Goal: Information Seeking & Learning: Understand process/instructions

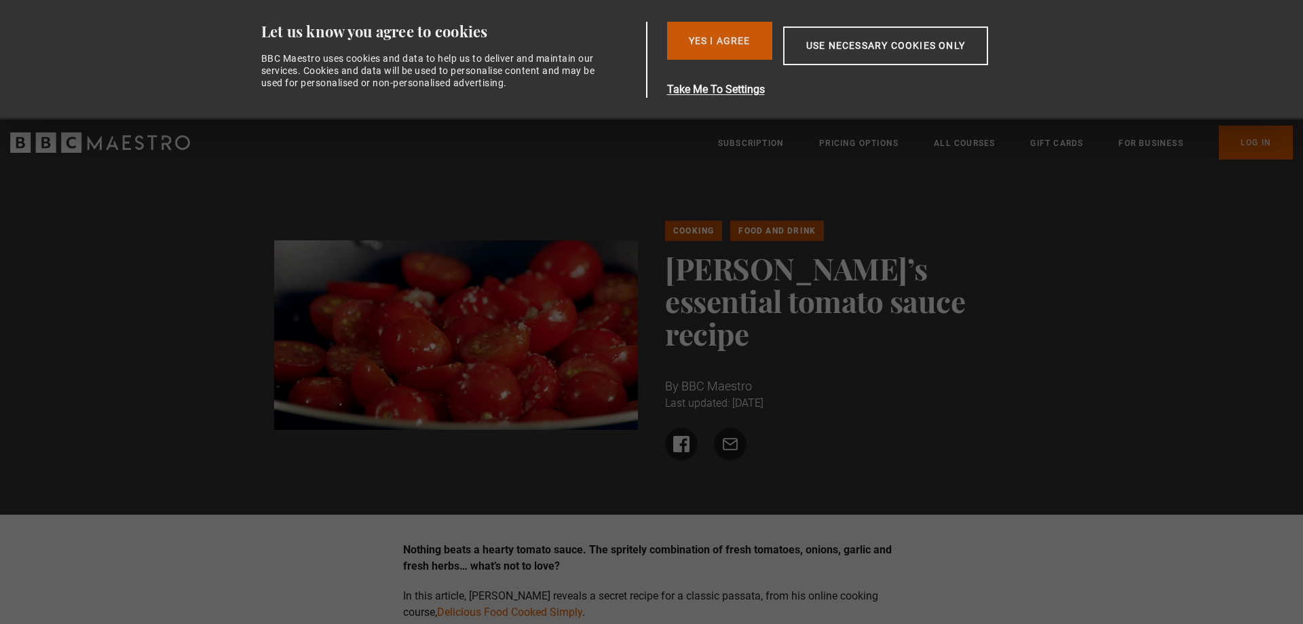
click at [710, 50] on button "Yes I Agree" at bounding box center [719, 41] width 105 height 38
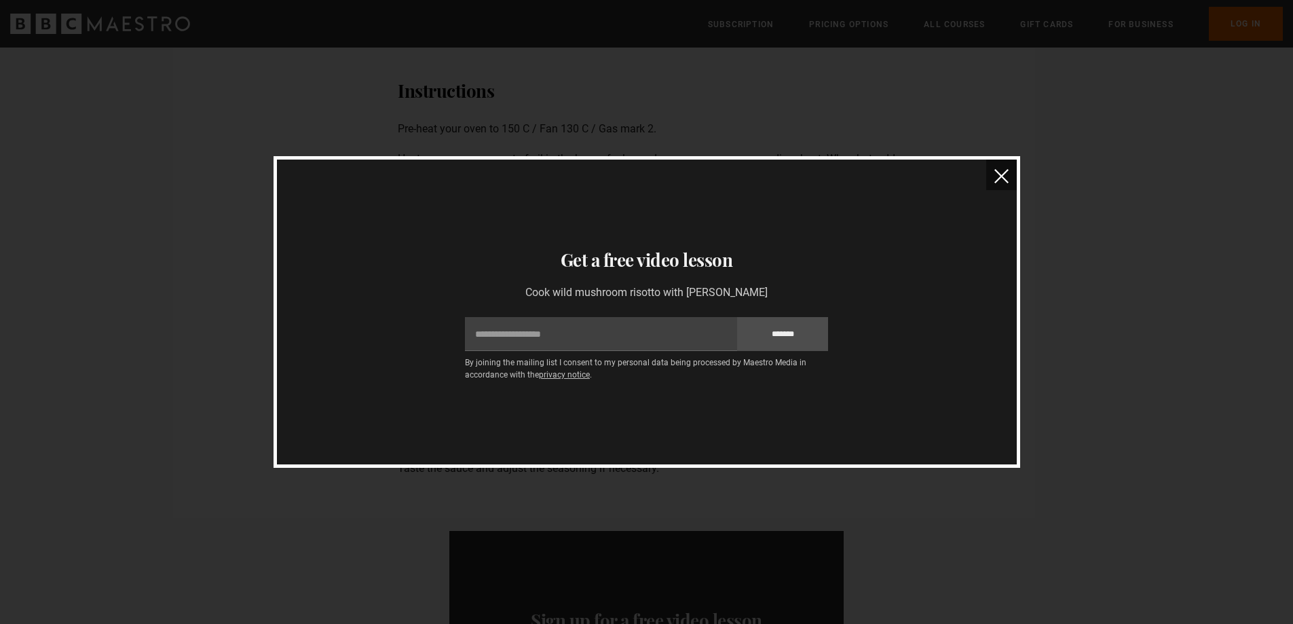
scroll to position [950, 0]
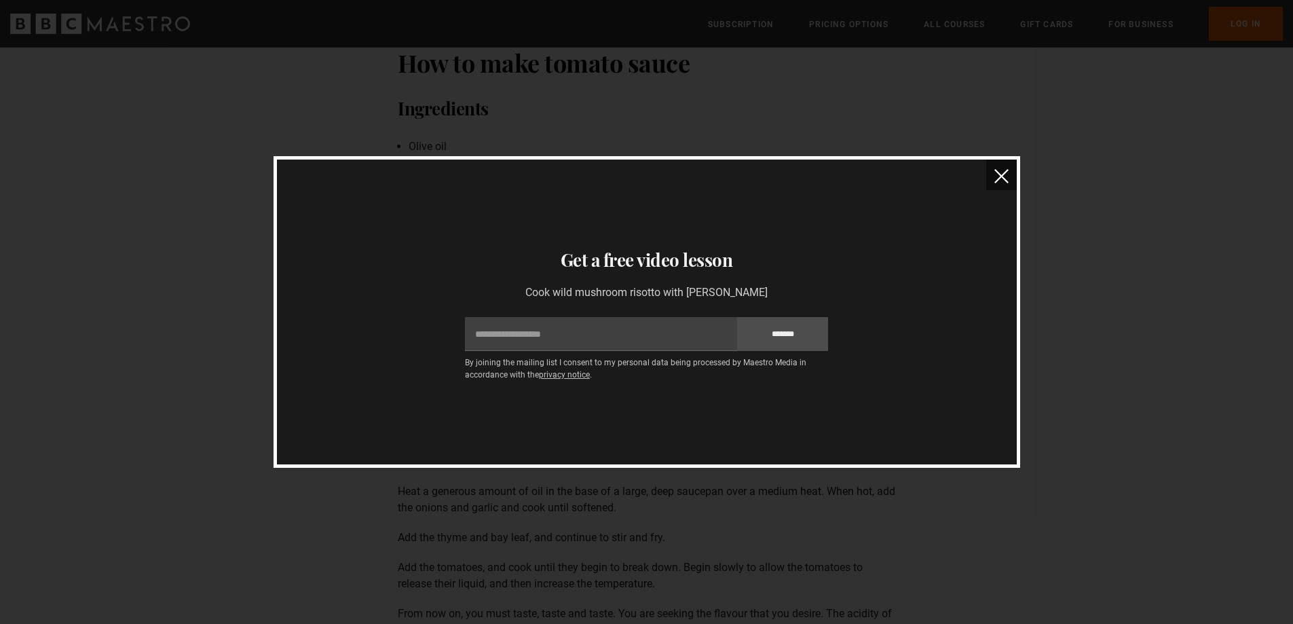
click at [999, 180] on img "close" at bounding box center [1002, 176] width 14 height 14
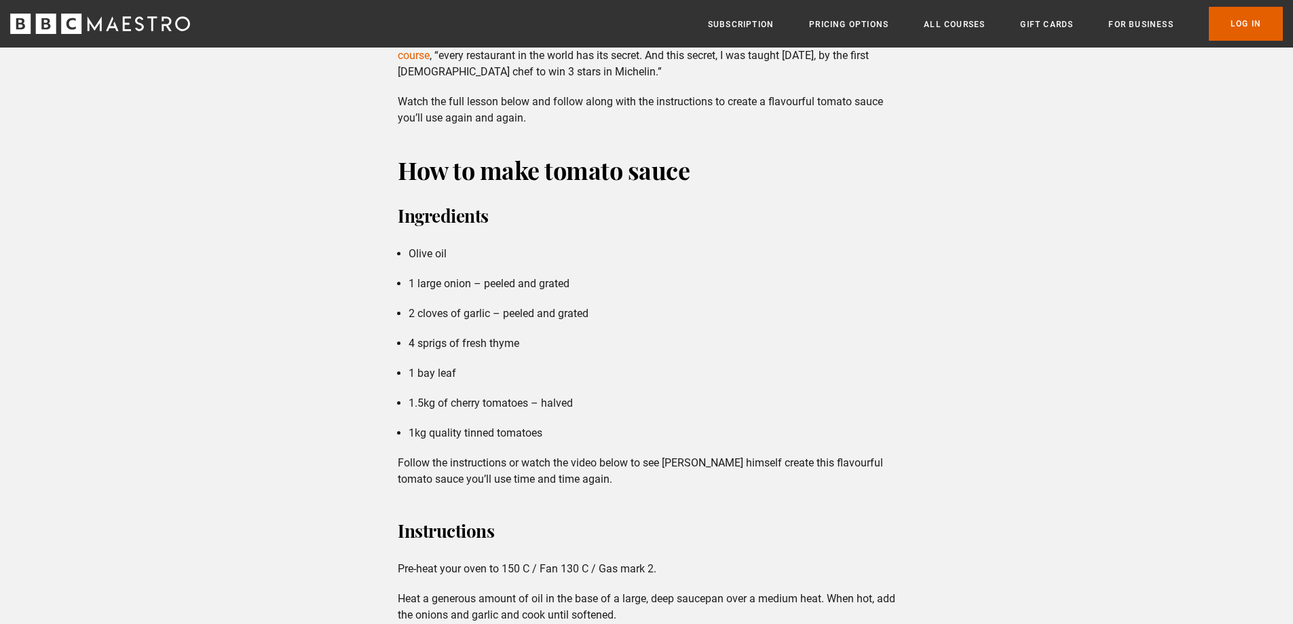
scroll to position [814, 0]
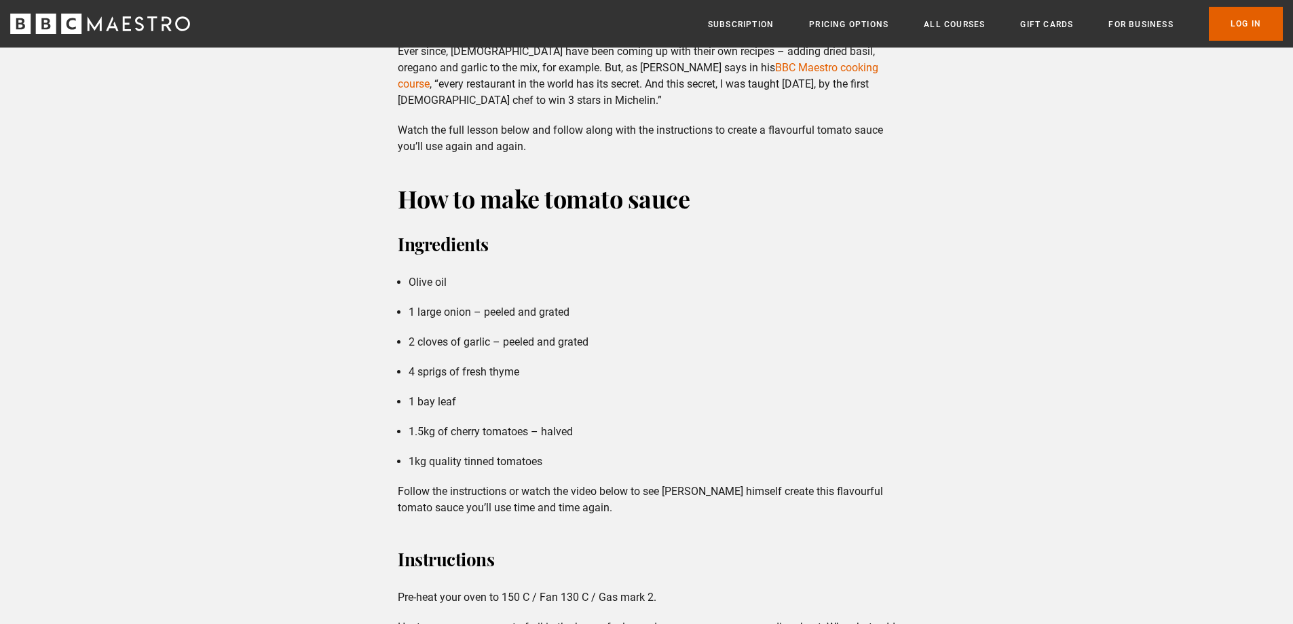
click at [600, 224] on div "How to make tomato sauce Ingredients Olive oil 1 large onion – peeled and grate…" at bounding box center [646, 349] width 519 height 334
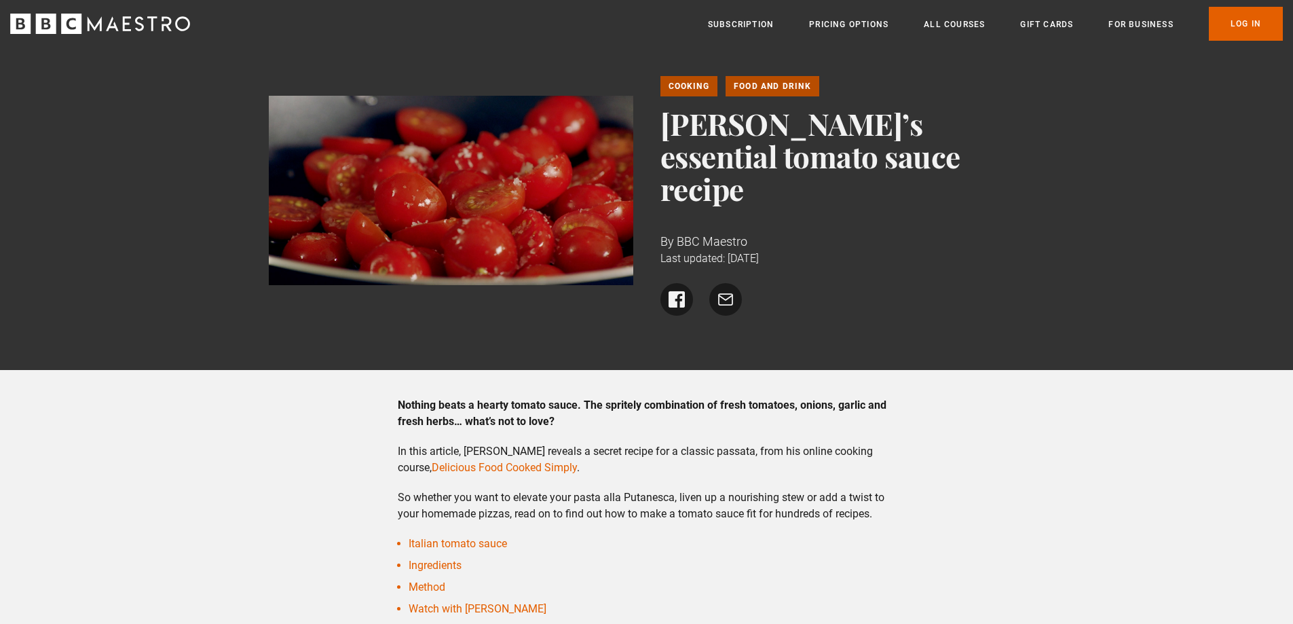
scroll to position [0, 0]
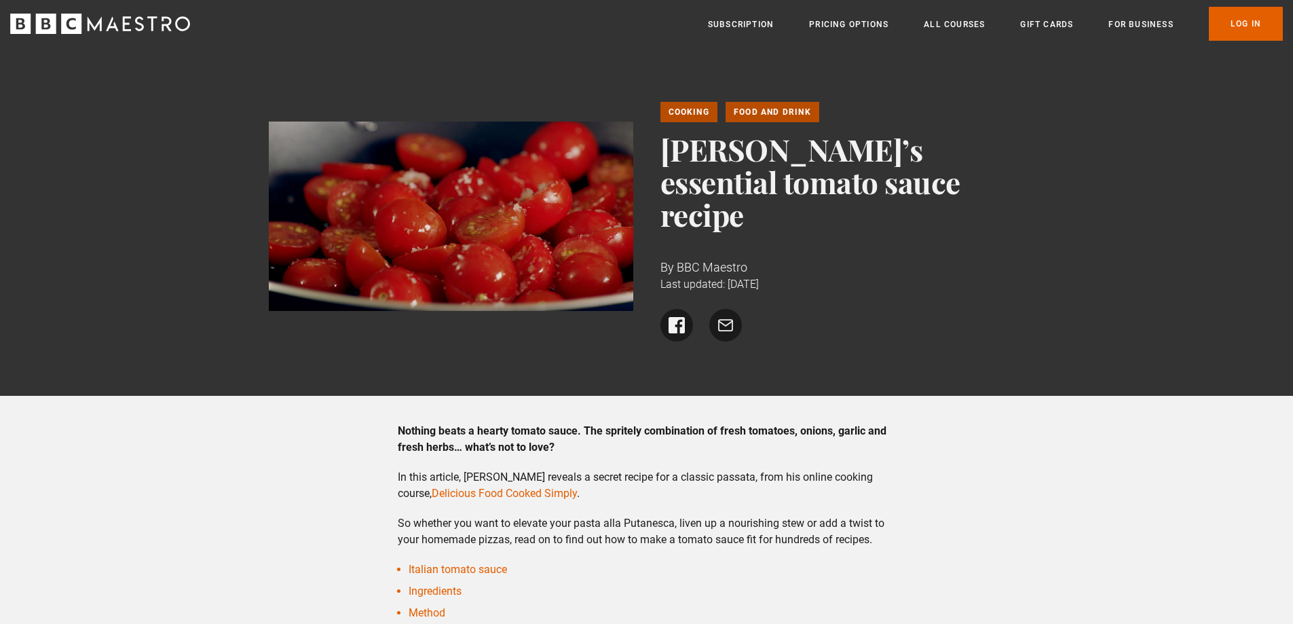
drag, startPoint x: 722, startPoint y: 177, endPoint x: 831, endPoint y: 191, distance: 109.6
click at [831, 191] on h1 "[PERSON_NAME]’s essential tomato sauce recipe" at bounding box center [843, 182] width 365 height 98
copy h1 "[PERSON_NAME]’s essential tomato sauce recipe"
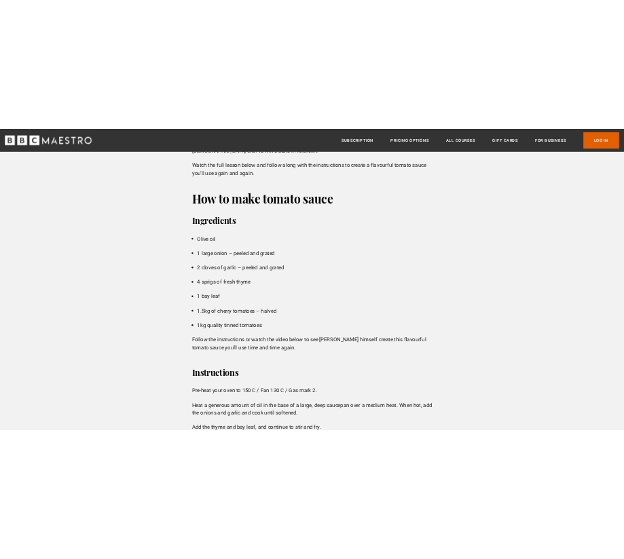
scroll to position [883, 0]
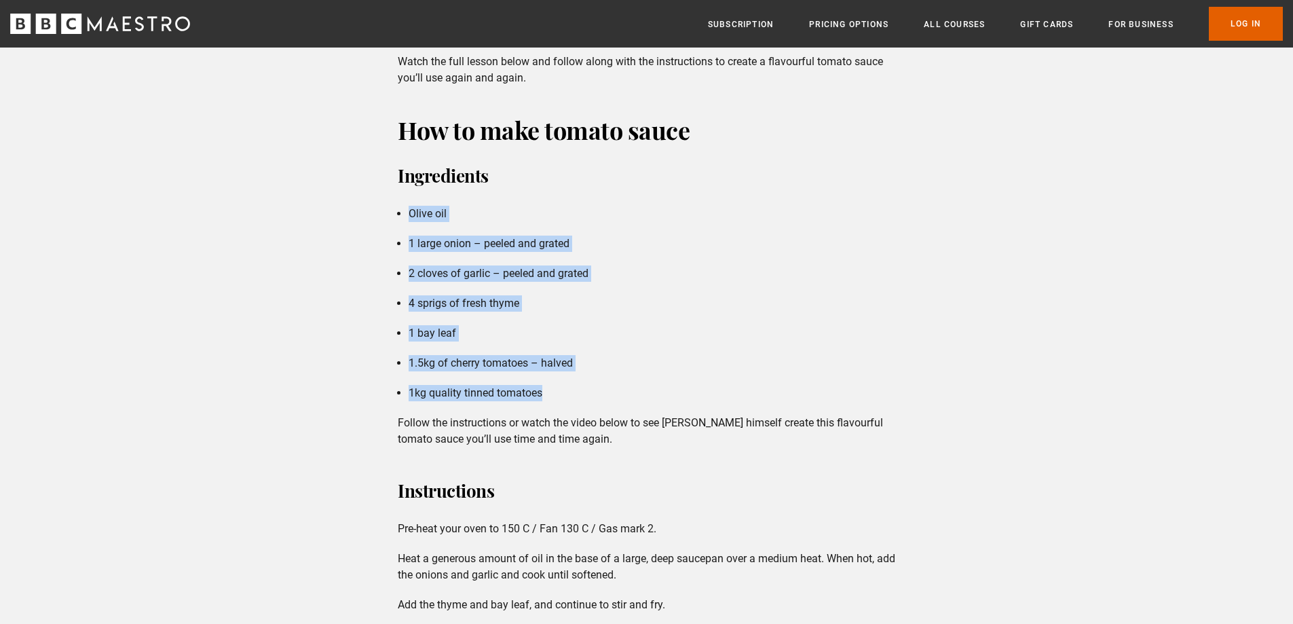
drag, startPoint x: 410, startPoint y: 165, endPoint x: 578, endPoint y: 332, distance: 237.1
click at [578, 332] on ul "Olive oil 1 large onion – peeled and grated 2 cloves of garlic – peeled and gra…" at bounding box center [647, 304] width 498 height 196
copy ul "Olive oil 1 large onion – peeled and grated 2 cloves of garlic – peeled and gra…"
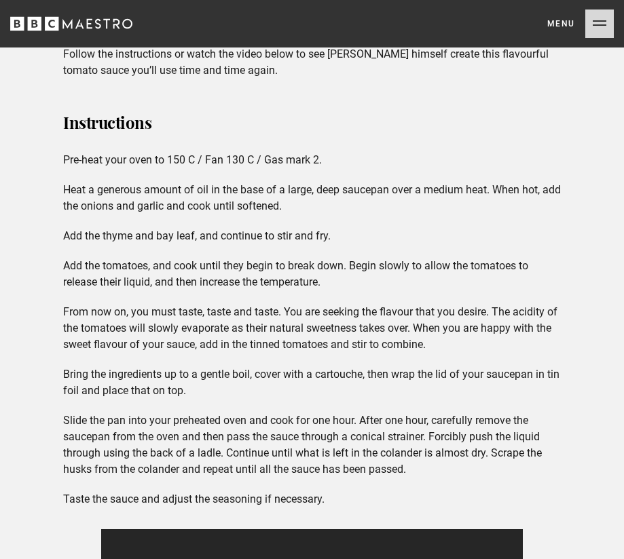
scroll to position [1494, 0]
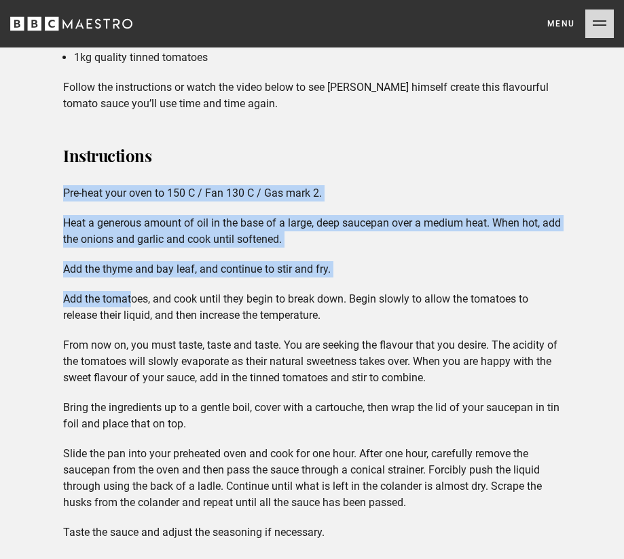
drag, startPoint x: 62, startPoint y: 171, endPoint x: 133, endPoint y: 278, distance: 127.8
click at [133, 278] on div "Instructions Pre-heat your oven to 150 C / Fan 130 C / Gas mark 2. Heat a gener…" at bounding box center [311, 491] width 519 height 705
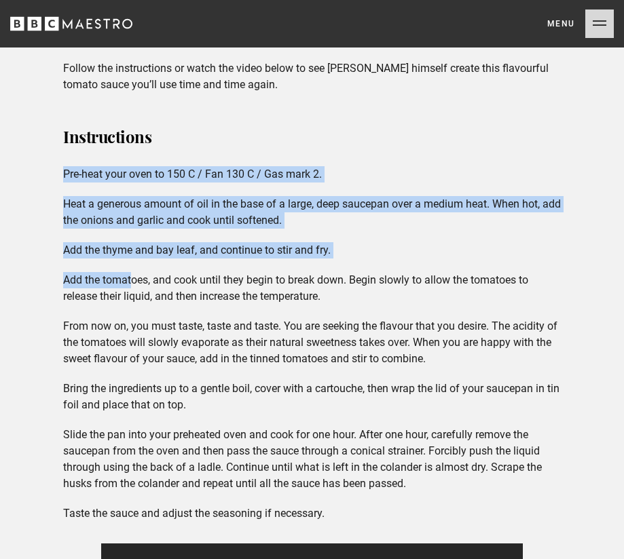
scroll to position [1561, 0]
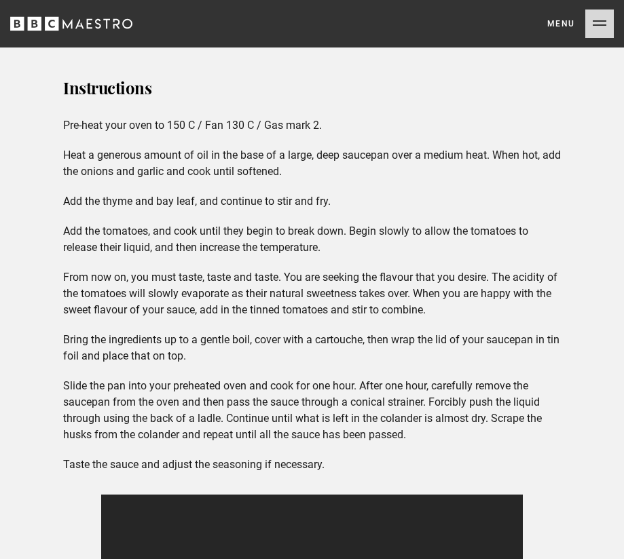
click at [50, 263] on div "Nothing beats a hearty tomato sauce. The spritely combination of fresh tomatoes…" at bounding box center [312, 332] width 624 height 2391
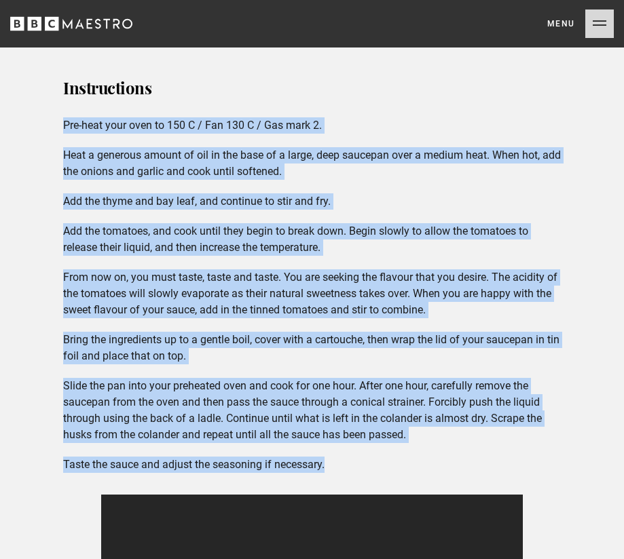
drag, startPoint x: 63, startPoint y: 107, endPoint x: 339, endPoint y: 441, distance: 433.0
click at [339, 441] on div "Instructions Pre-heat your oven to 150 C / Fan 130 C / Gas mark 2. Heat a gener…" at bounding box center [311, 423] width 519 height 705
copy div "Pre-heat your oven to 150 C / Fan 130 C / Gas mark 2. Heat a generous amount of…"
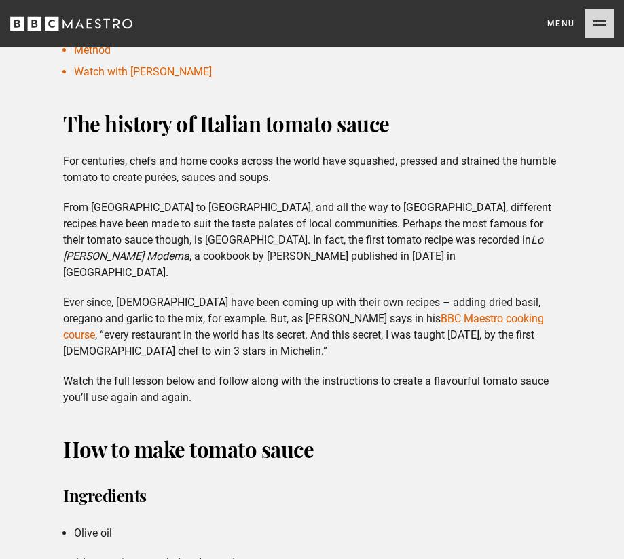
scroll to position [815, 0]
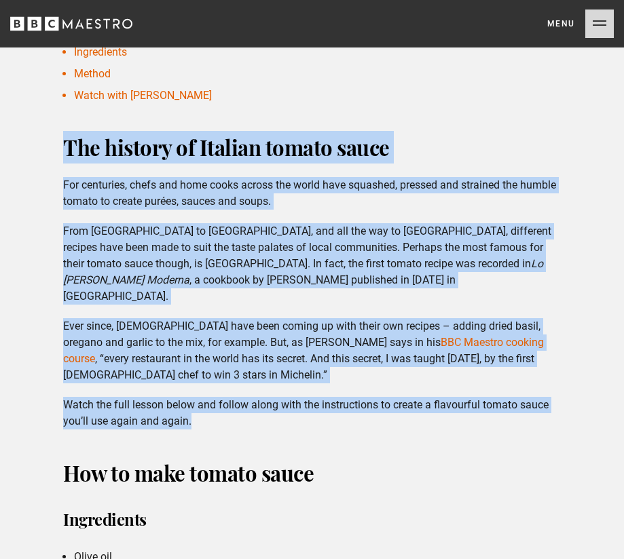
drag, startPoint x: 66, startPoint y: 150, endPoint x: 234, endPoint y: 305, distance: 228.7
click at [299, 398] on div "The history of Italian tomato sauce For centuries, chefs and home cooks across …" at bounding box center [311, 280] width 519 height 299
copy div "The history of Italian tomato sauce For centuries, chefs and home cooks across …"
